Goal: Task Accomplishment & Management: Manage account settings

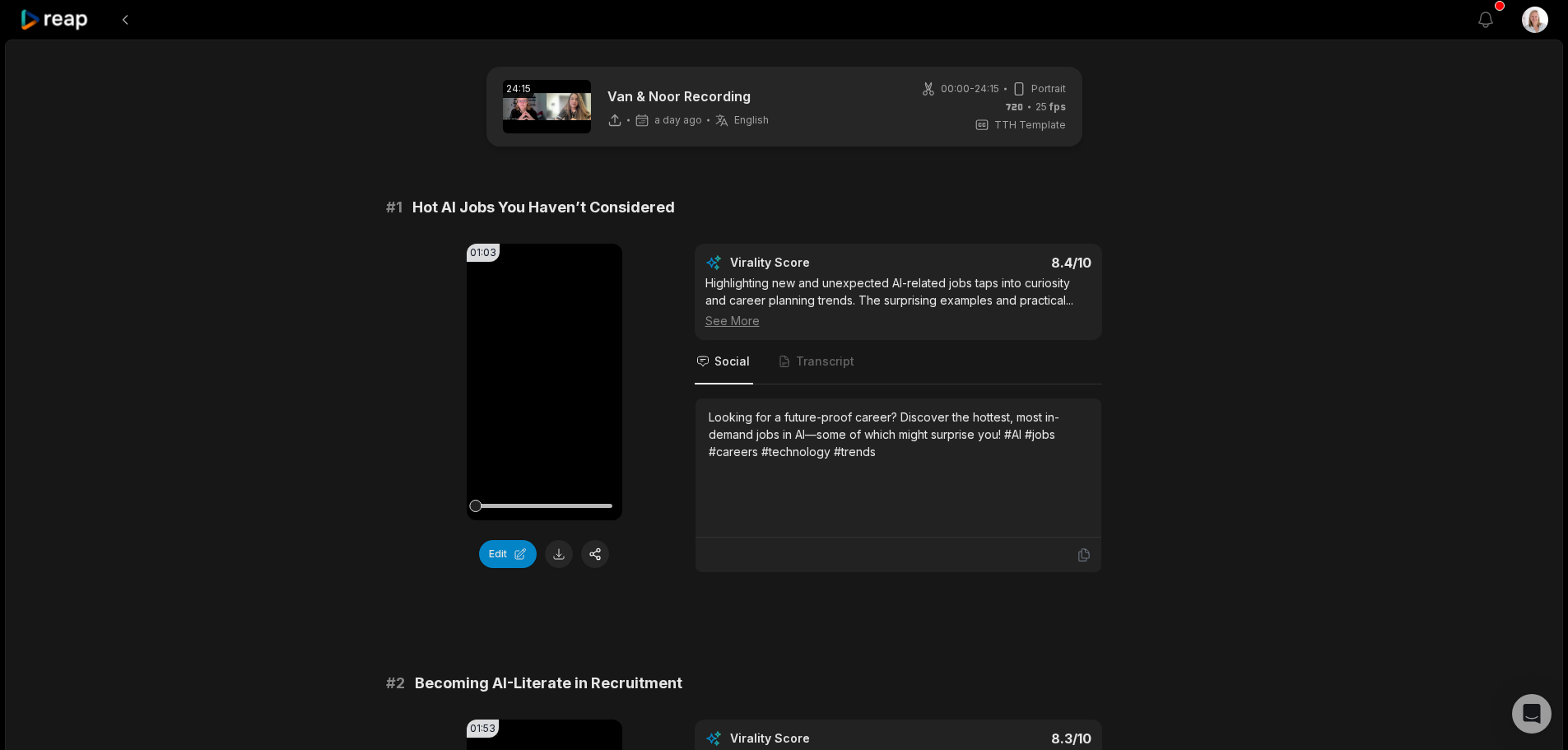
click at [75, 22] on icon at bounding box center [55, 20] width 70 height 22
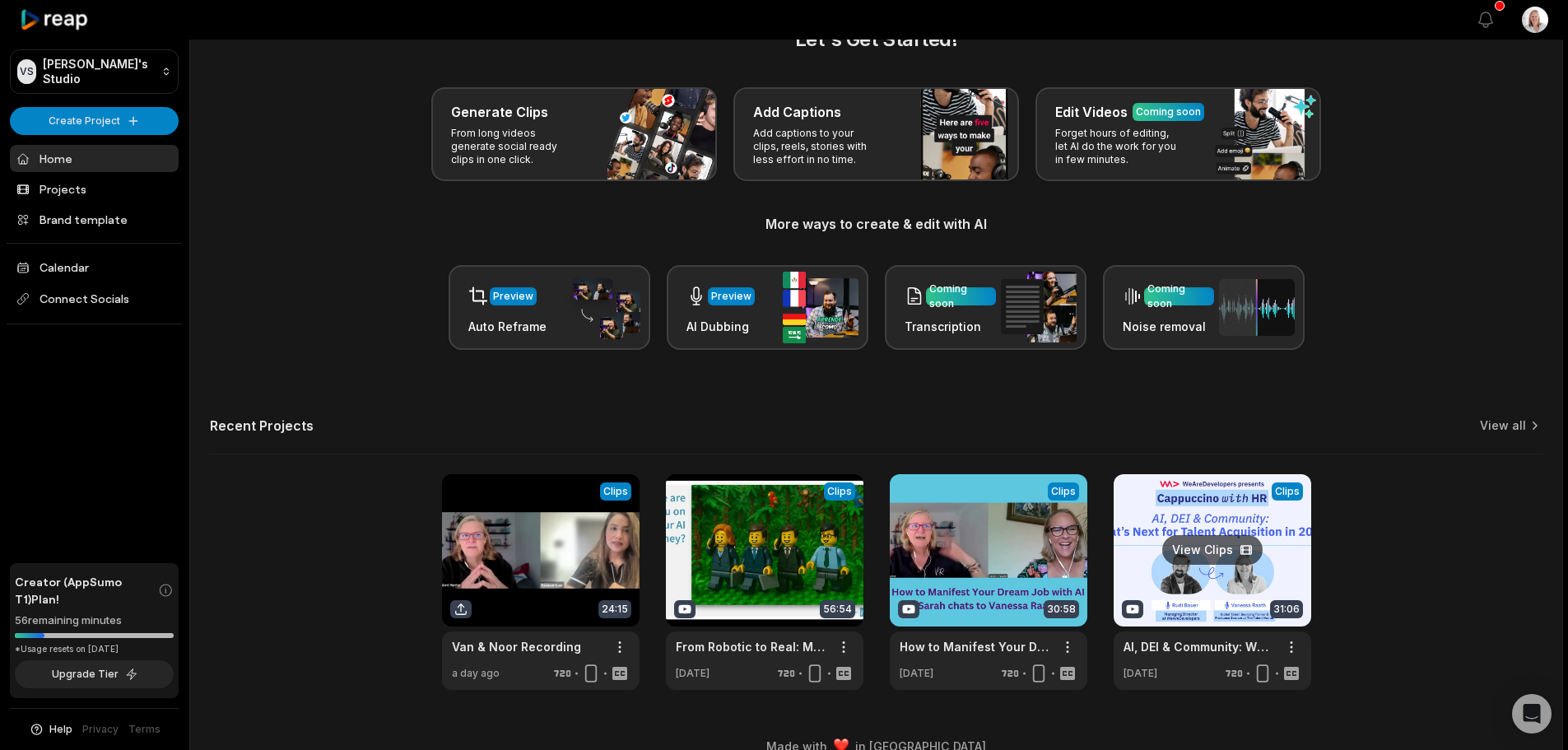
scroll to position [72, 0]
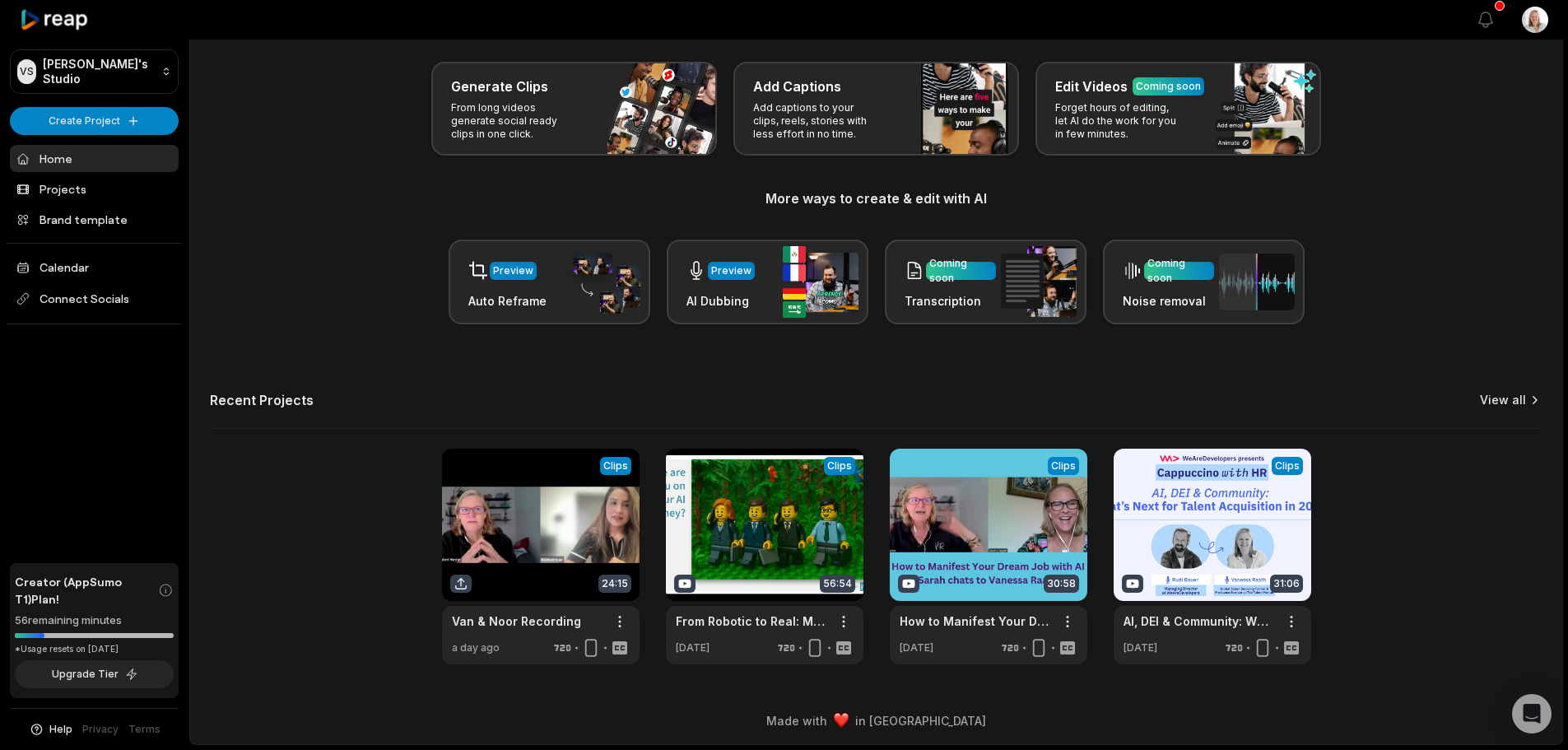
click at [1504, 402] on link "View all" at bounding box center [1503, 400] width 46 height 17
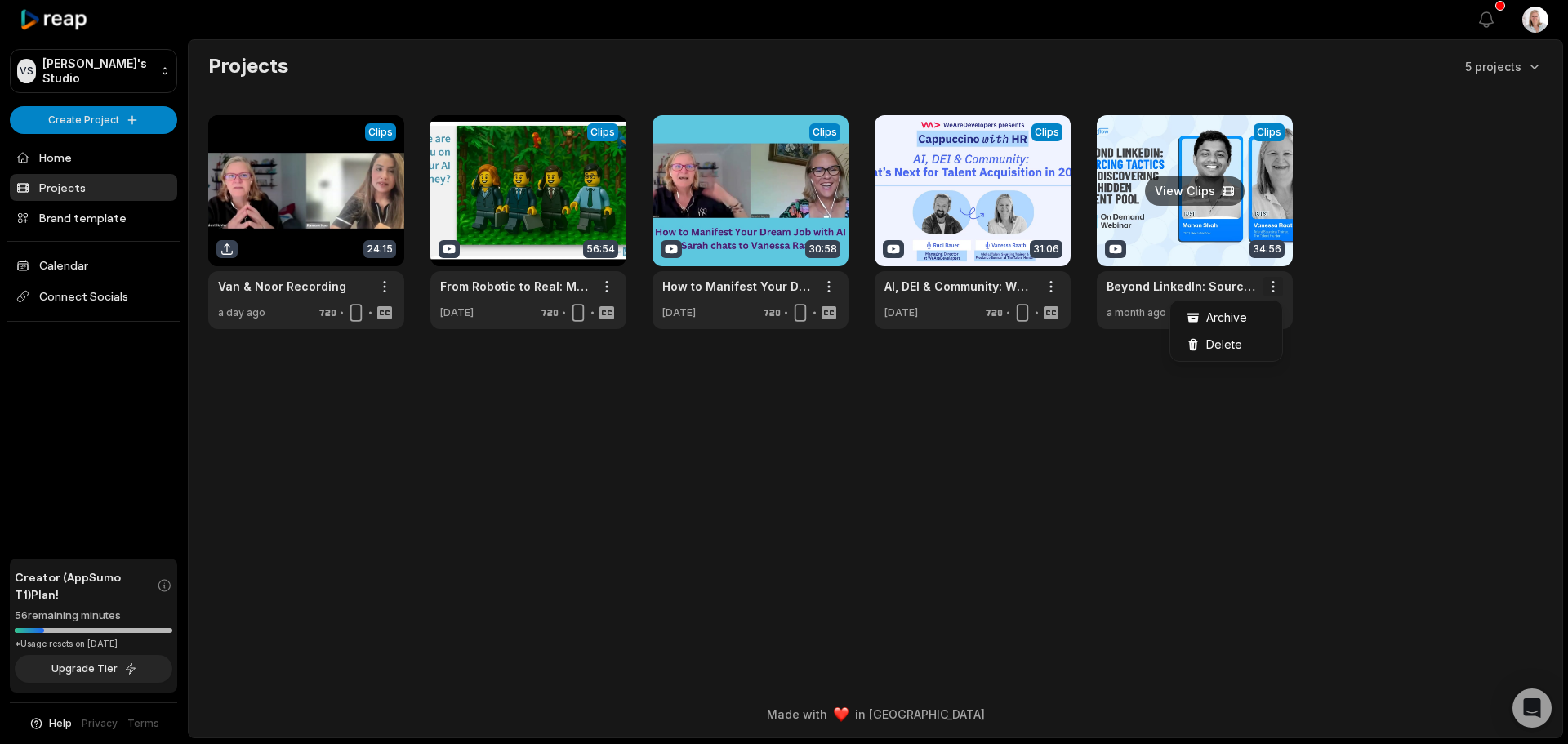
click at [1270, 290] on html "VS [PERSON_NAME]'s Studio Create Project Home Projects Brand template Calendar …" at bounding box center [784, 372] width 1568 height 744
click at [1216, 320] on span "Archive" at bounding box center [1227, 317] width 41 height 17
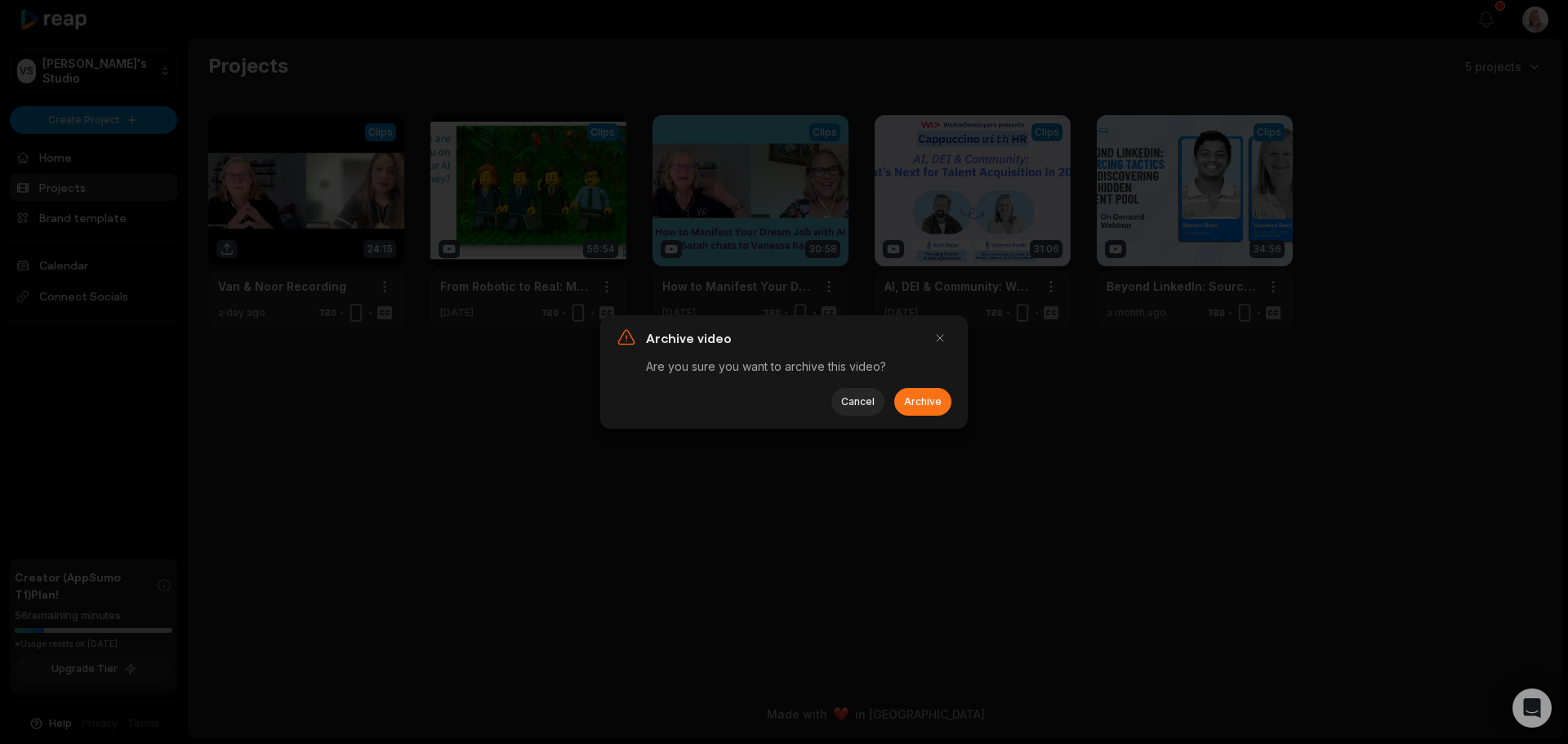
click at [920, 394] on button "Archive" at bounding box center [923, 401] width 57 height 28
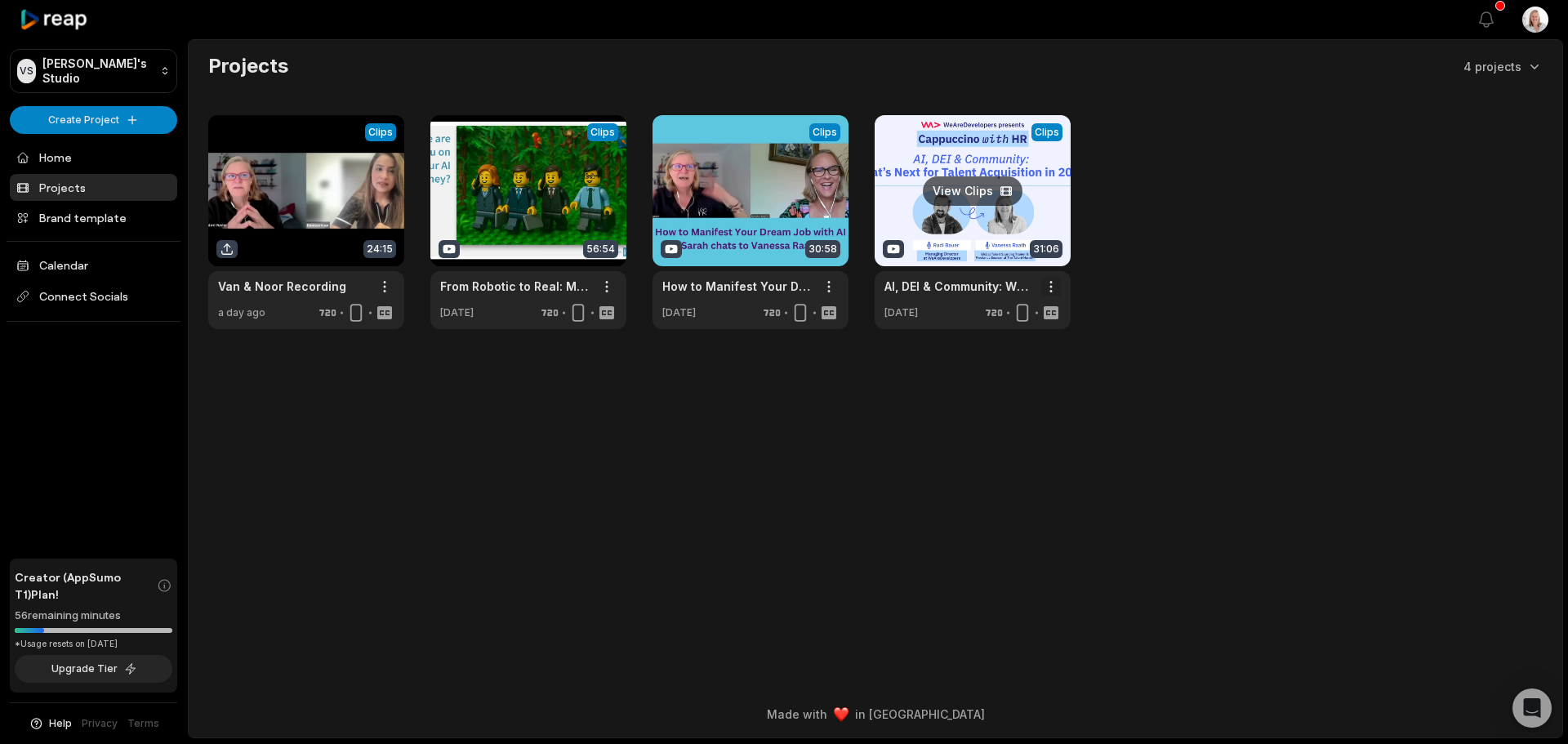
click at [1051, 291] on html "VS [PERSON_NAME]'s Studio Create Project Home Projects Brand template Calendar …" at bounding box center [784, 372] width 1568 height 744
click at [1020, 322] on span "Archive" at bounding box center [1005, 317] width 41 height 17
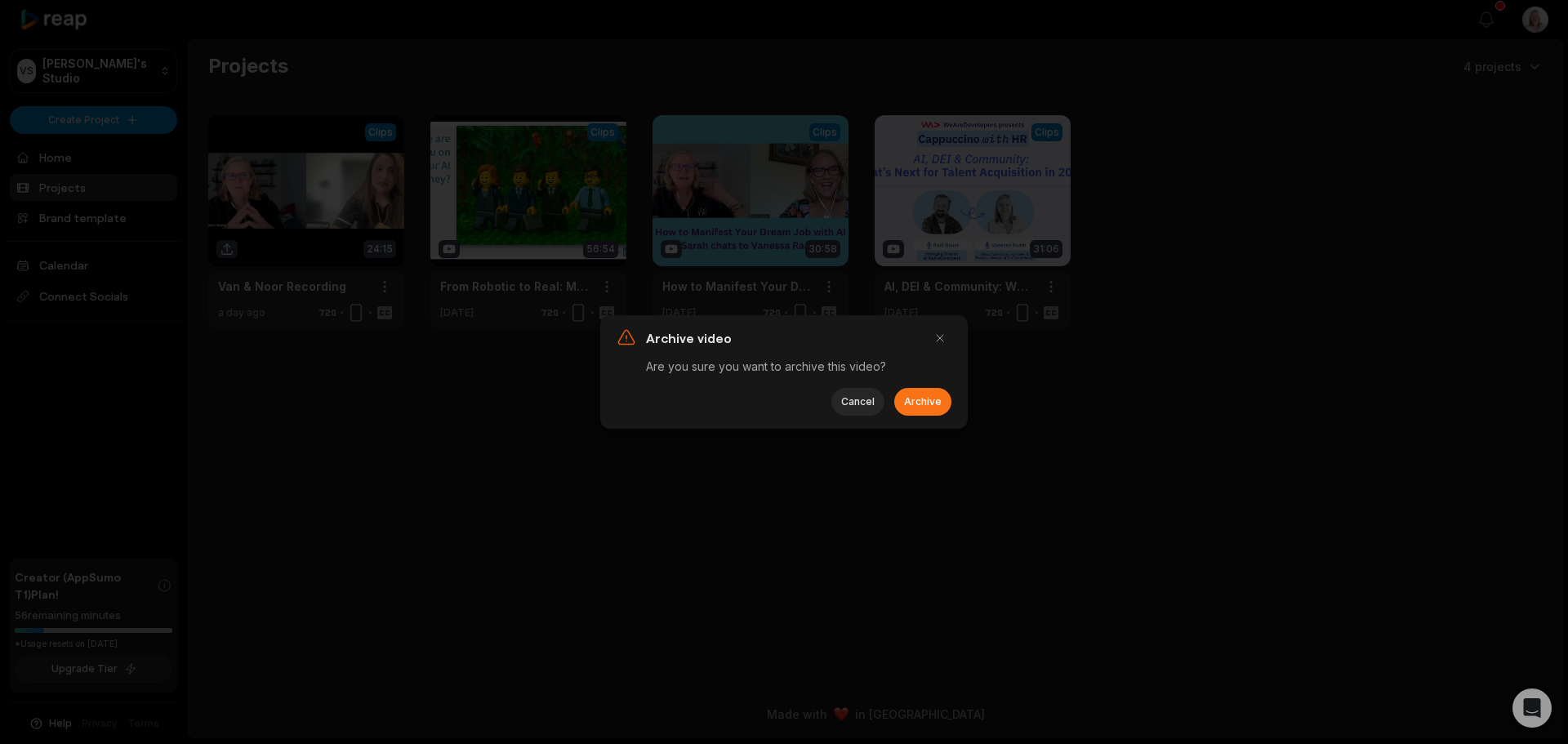
click at [929, 406] on button "Archive" at bounding box center [923, 401] width 57 height 28
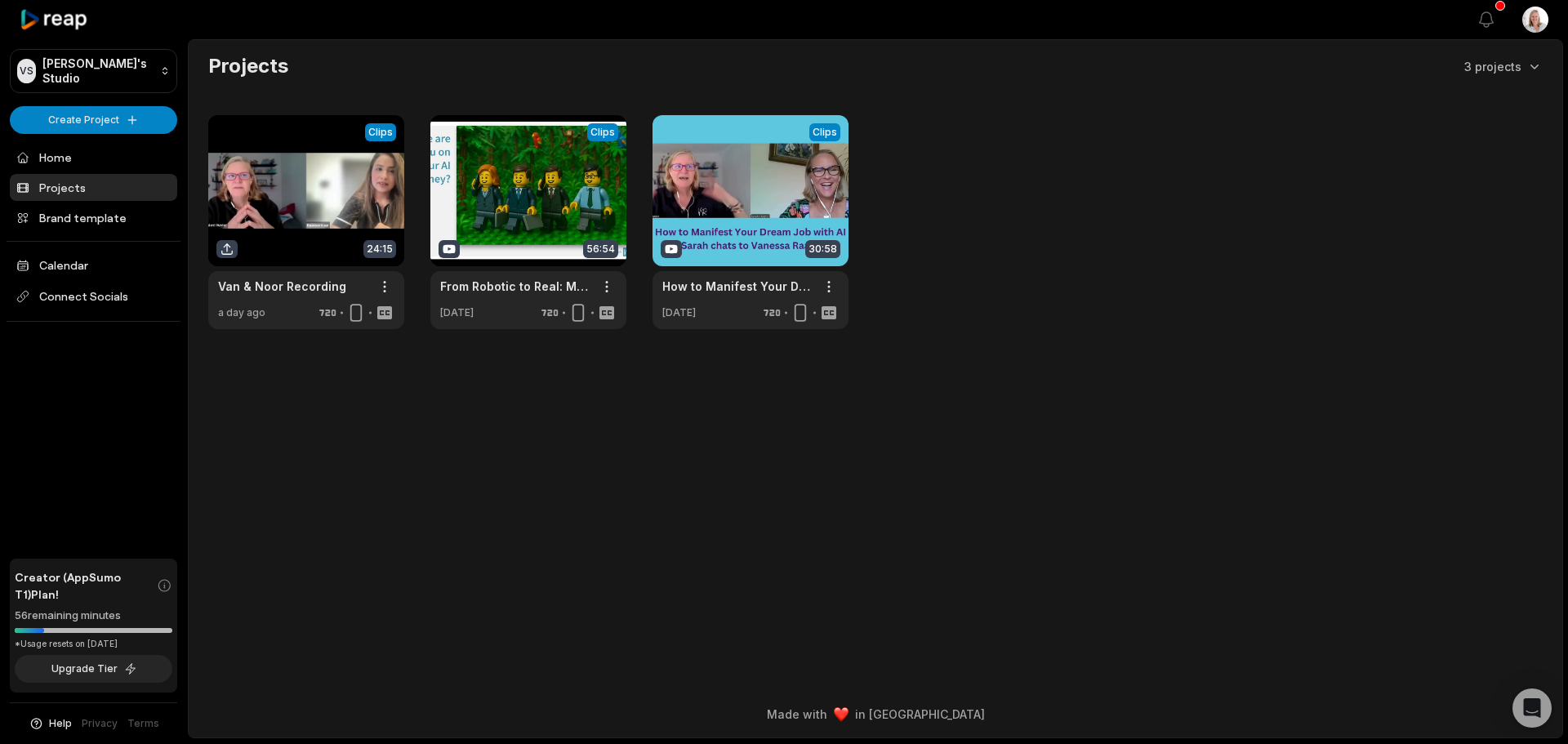
click at [30, 18] on icon at bounding box center [54, 20] width 70 height 22
